Goal: Navigation & Orientation: Find specific page/section

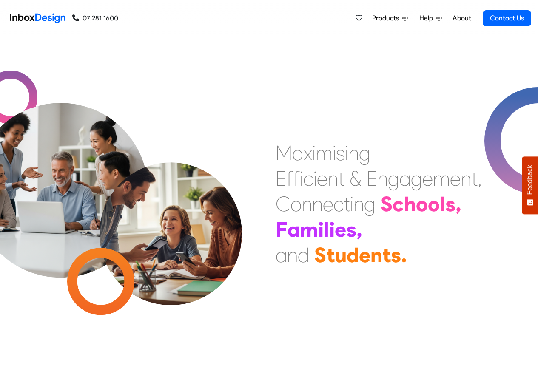
click at [392, 19] on span "Products" at bounding box center [387, 18] width 30 height 10
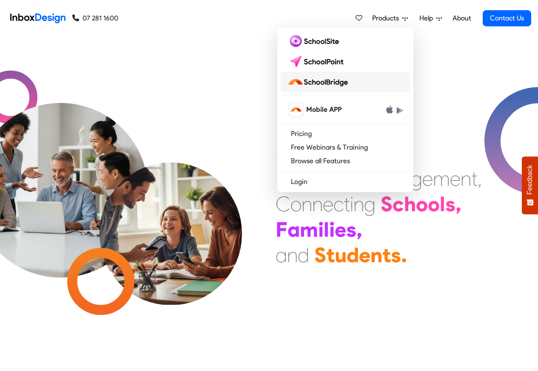
click at [336, 83] on img at bounding box center [319, 82] width 64 height 14
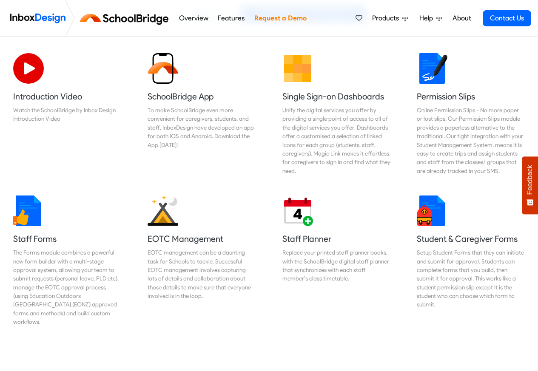
scroll to position [102, 0]
